Goal: Information Seeking & Learning: Learn about a topic

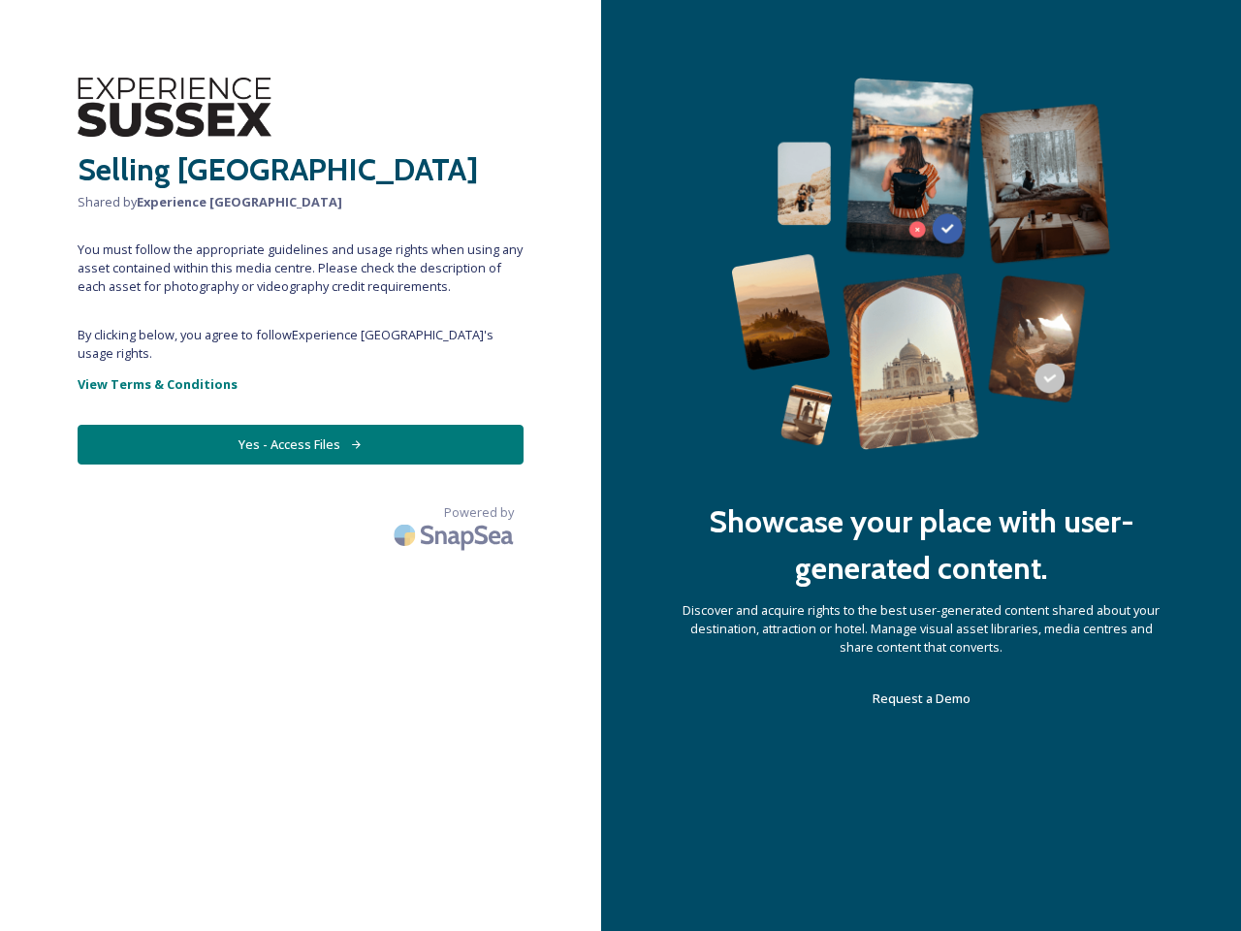
click at [620, 465] on div "Showcase your place with user-generated content. Discover and acquire rights to…" at bounding box center [921, 465] width 640 height 931
click at [301, 426] on button "Yes - Access Files" at bounding box center [301, 445] width 446 height 40
click at [456, 512] on img at bounding box center [456, 535] width 136 height 46
click at [620, 465] on div "Showcase your place with user-generated content. Discover and acquire rights to…" at bounding box center [921, 465] width 640 height 931
click at [301, 426] on button "Yes - Access Files" at bounding box center [301, 445] width 446 height 40
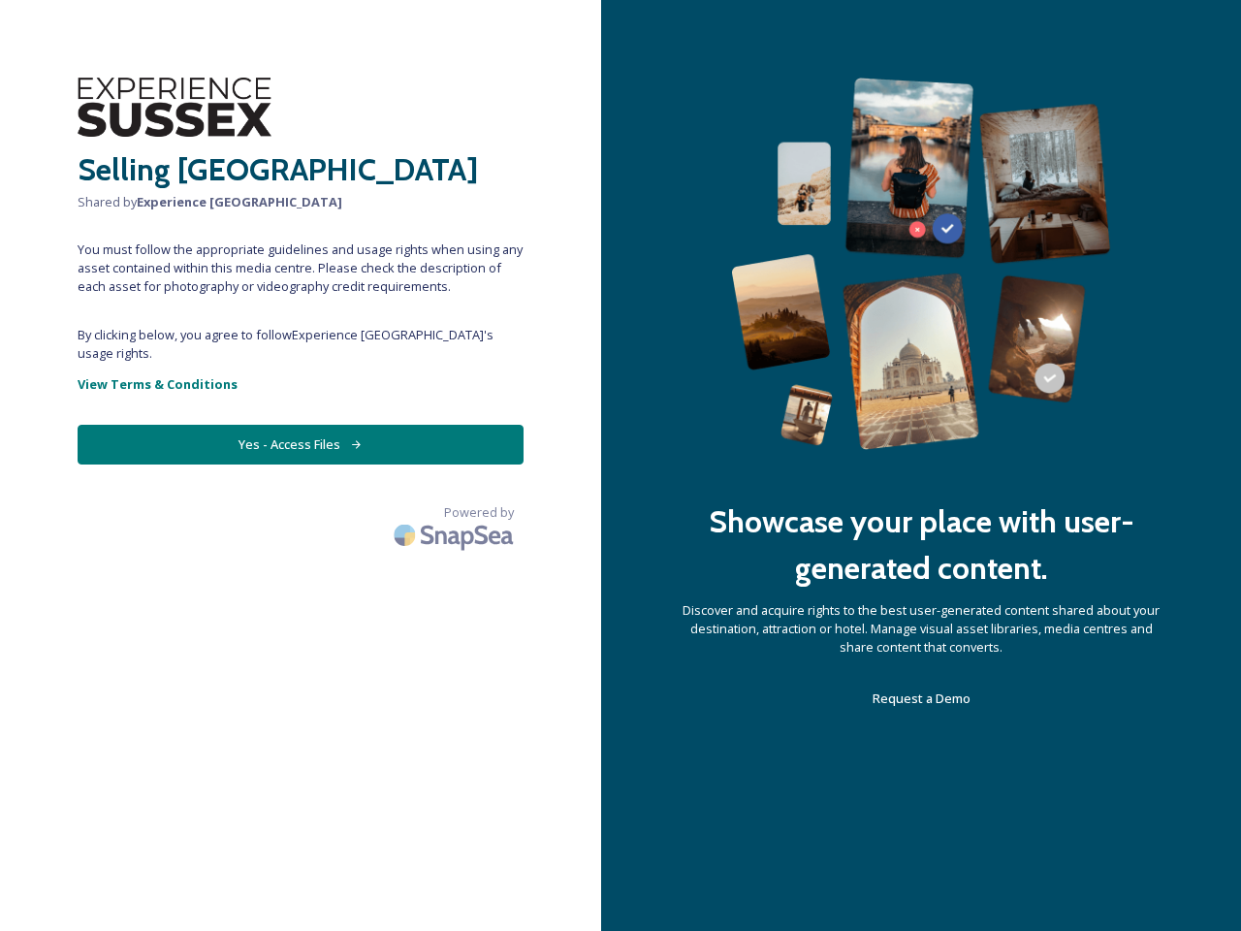
click at [456, 512] on img at bounding box center [456, 535] width 136 height 46
